Goal: Navigation & Orientation: Find specific page/section

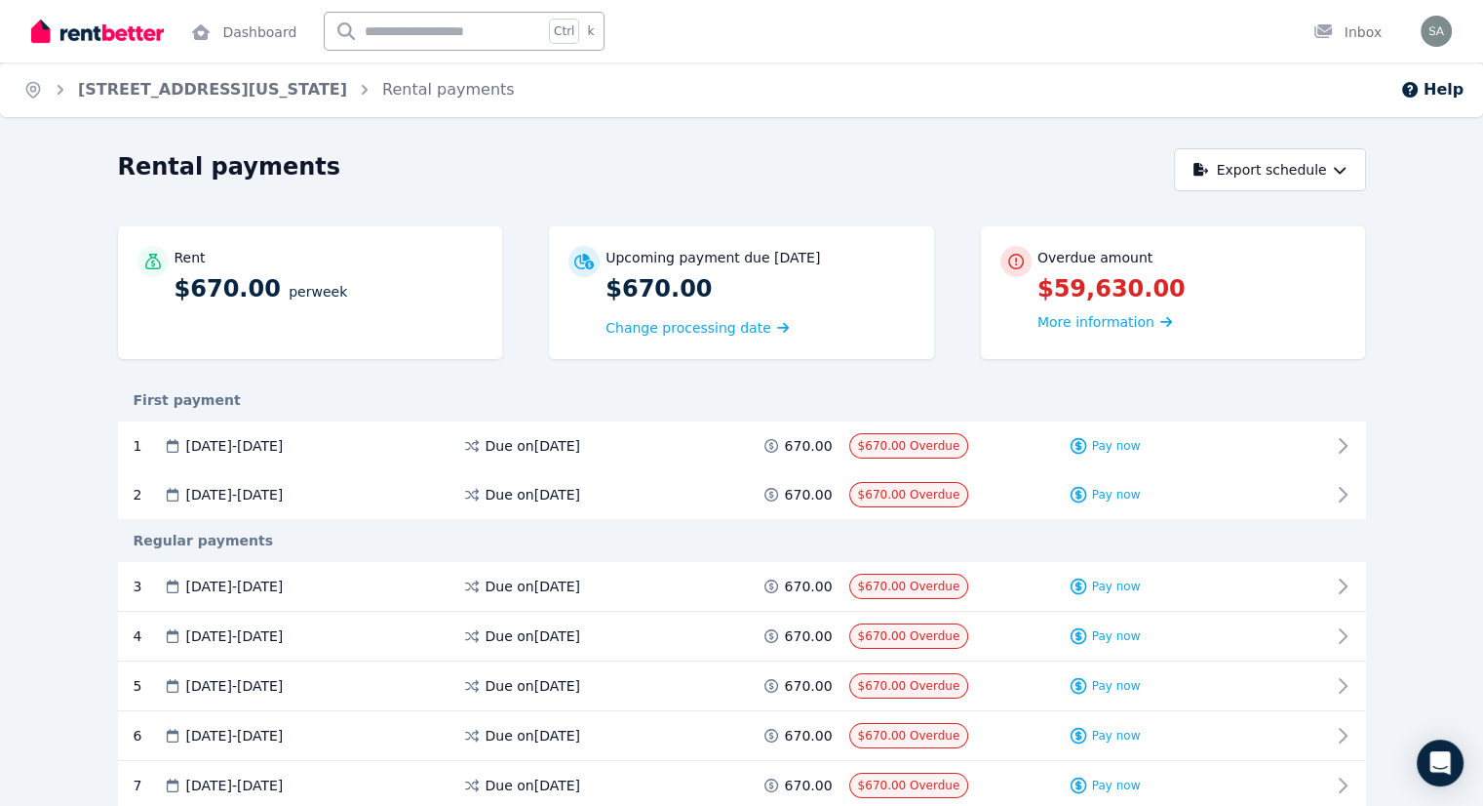
click at [1443, 92] on button "Help" at bounding box center [1431, 89] width 63 height 23
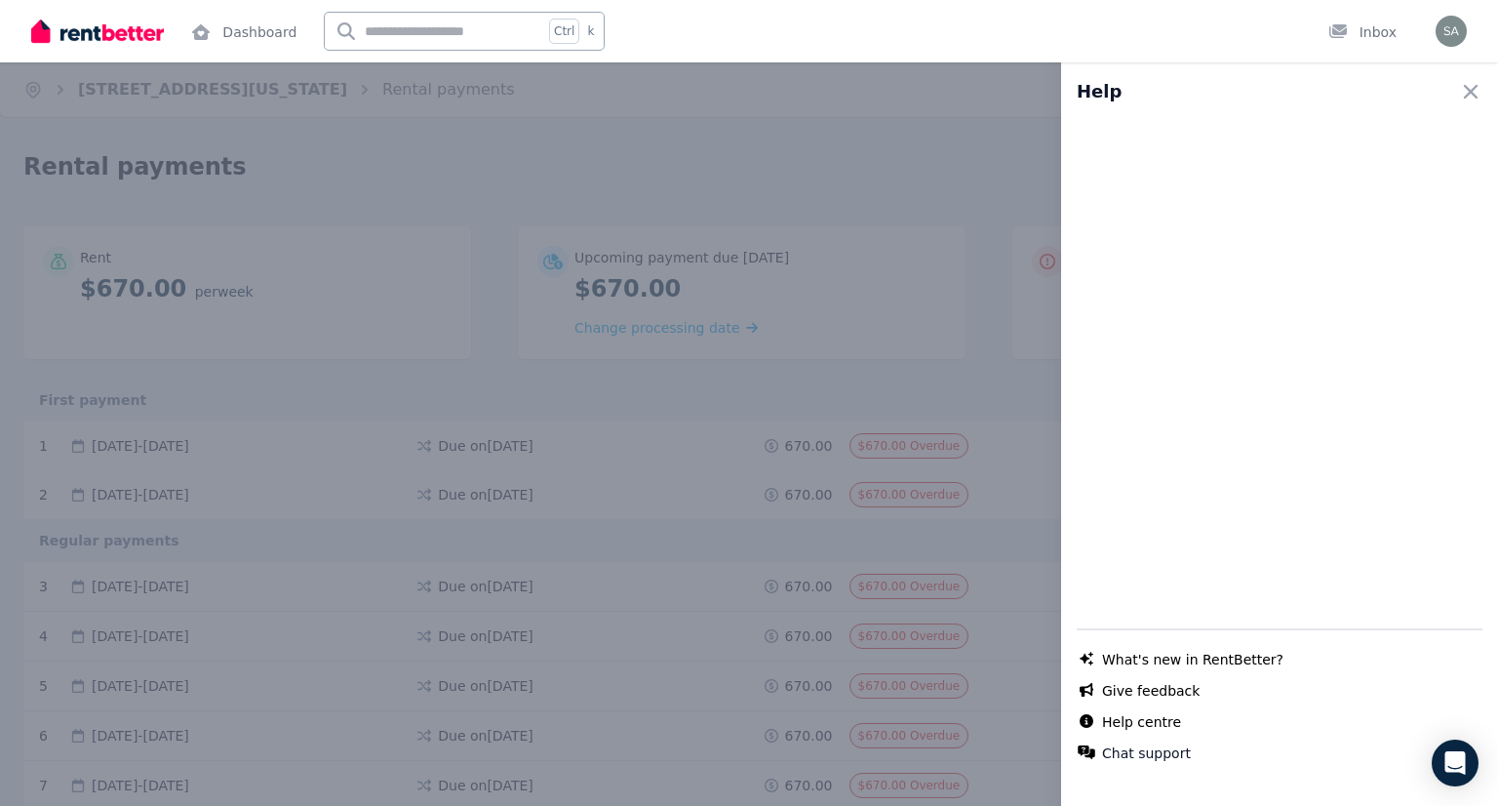
click at [839, 231] on div "Help Close panel Chat with us live What's new in RentBetter? Give feedback Help…" at bounding box center [749, 403] width 1498 height 806
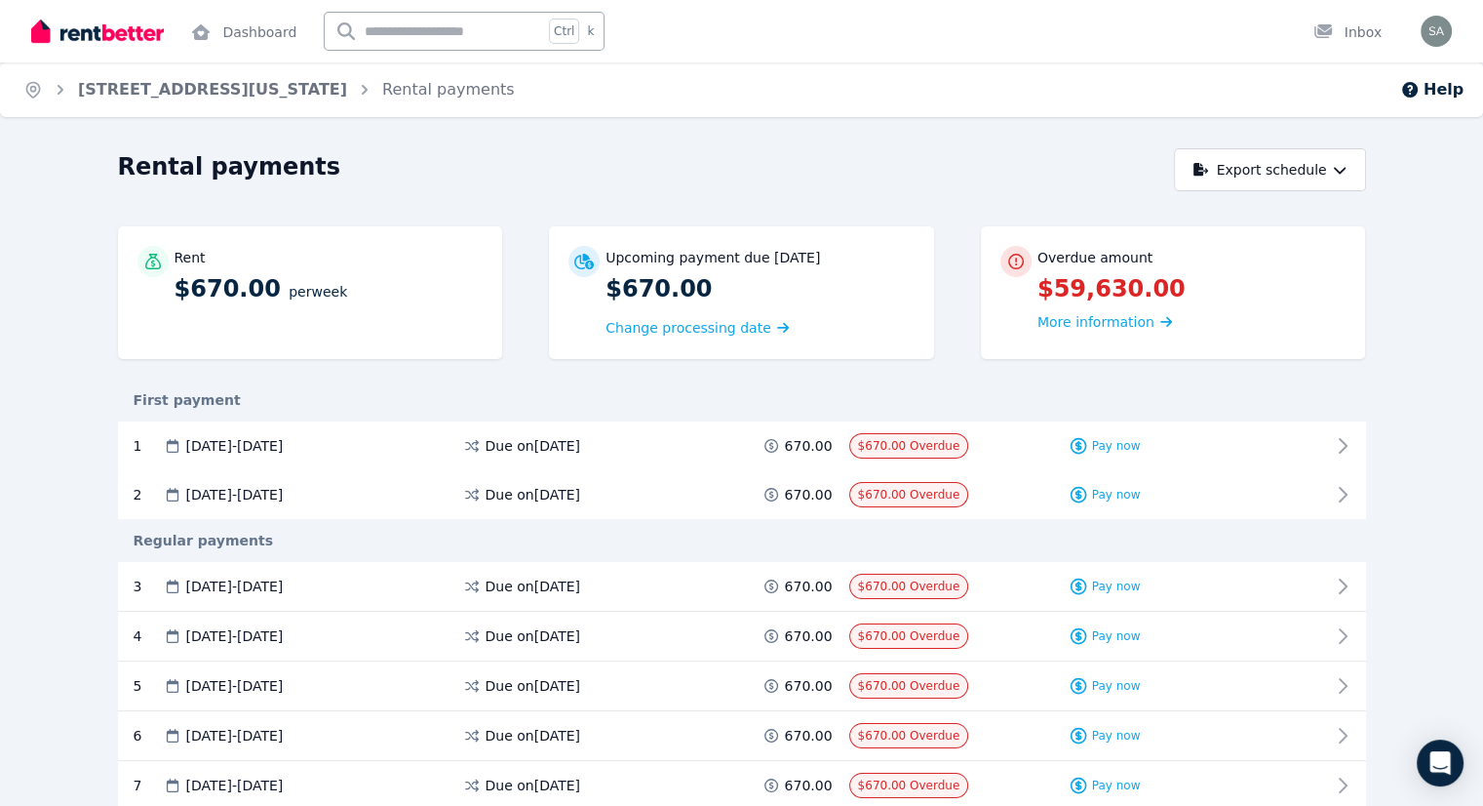
click at [236, 32] on link "Dashboard" at bounding box center [243, 31] width 113 height 62
